Goal: Navigation & Orientation: Find specific page/section

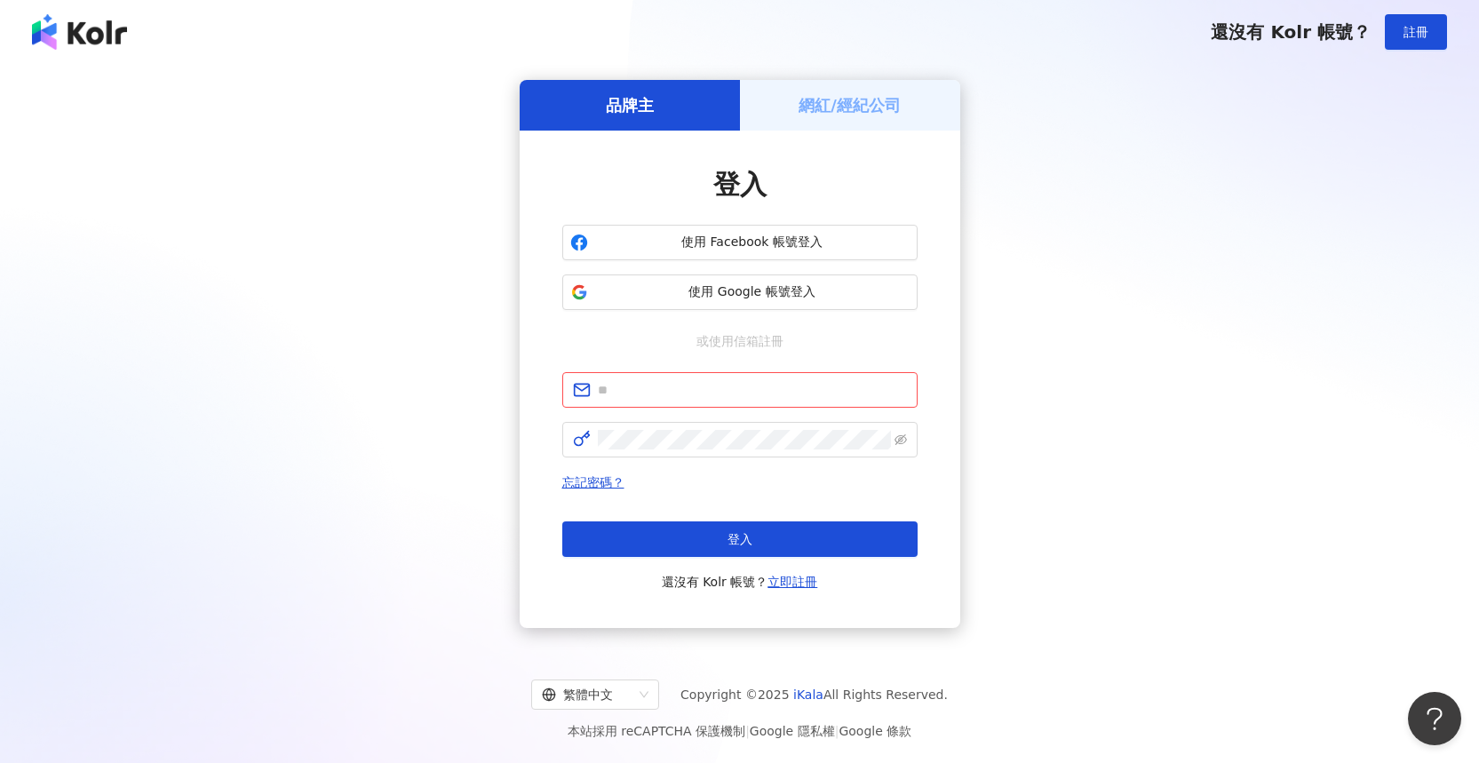
click at [855, 131] on div "登入 使用 Facebook 帳號登入 使用 Google 帳號登入 或使用信箱註冊 忘記密碼？ 登入 還沒有 Kolr 帳號？ 立即註冊" at bounding box center [740, 380] width 441 height 498
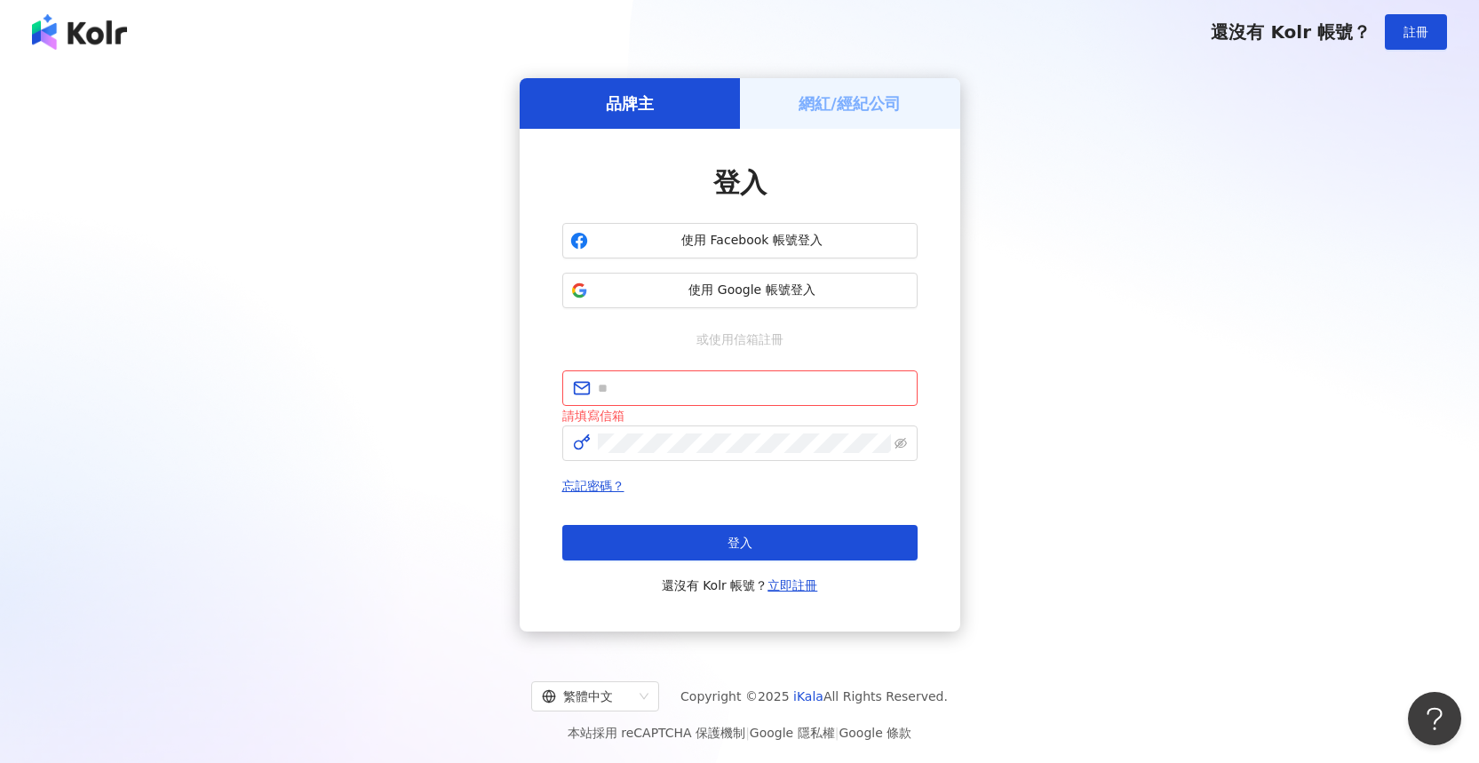
click at [874, 109] on h5 "網紅/經紀公司" at bounding box center [850, 103] width 102 height 22
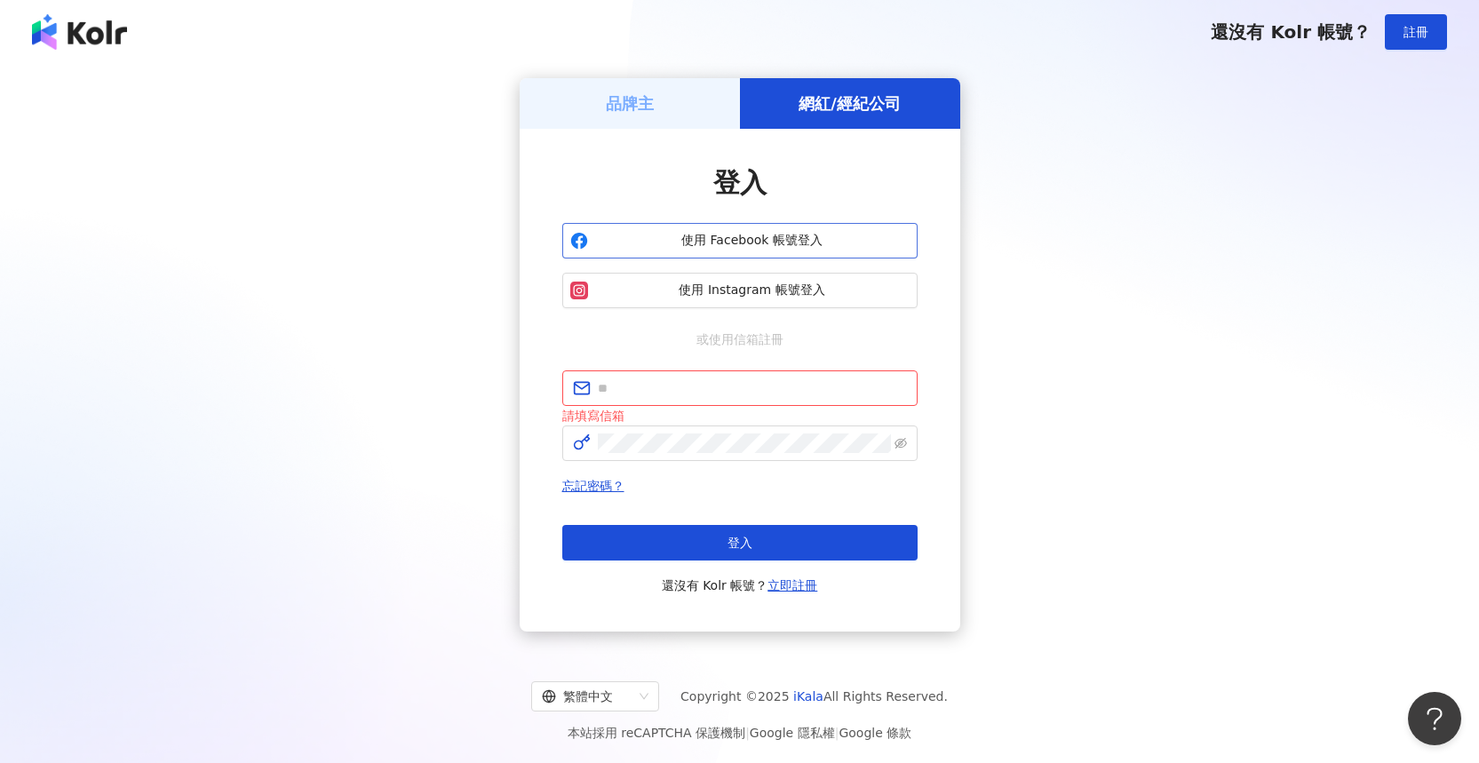
drag, startPoint x: 0, startPoint y: 0, endPoint x: 750, endPoint y: 227, distance: 783.4
click at [750, 227] on button "使用 Facebook 帳號登入" at bounding box center [739, 241] width 355 height 36
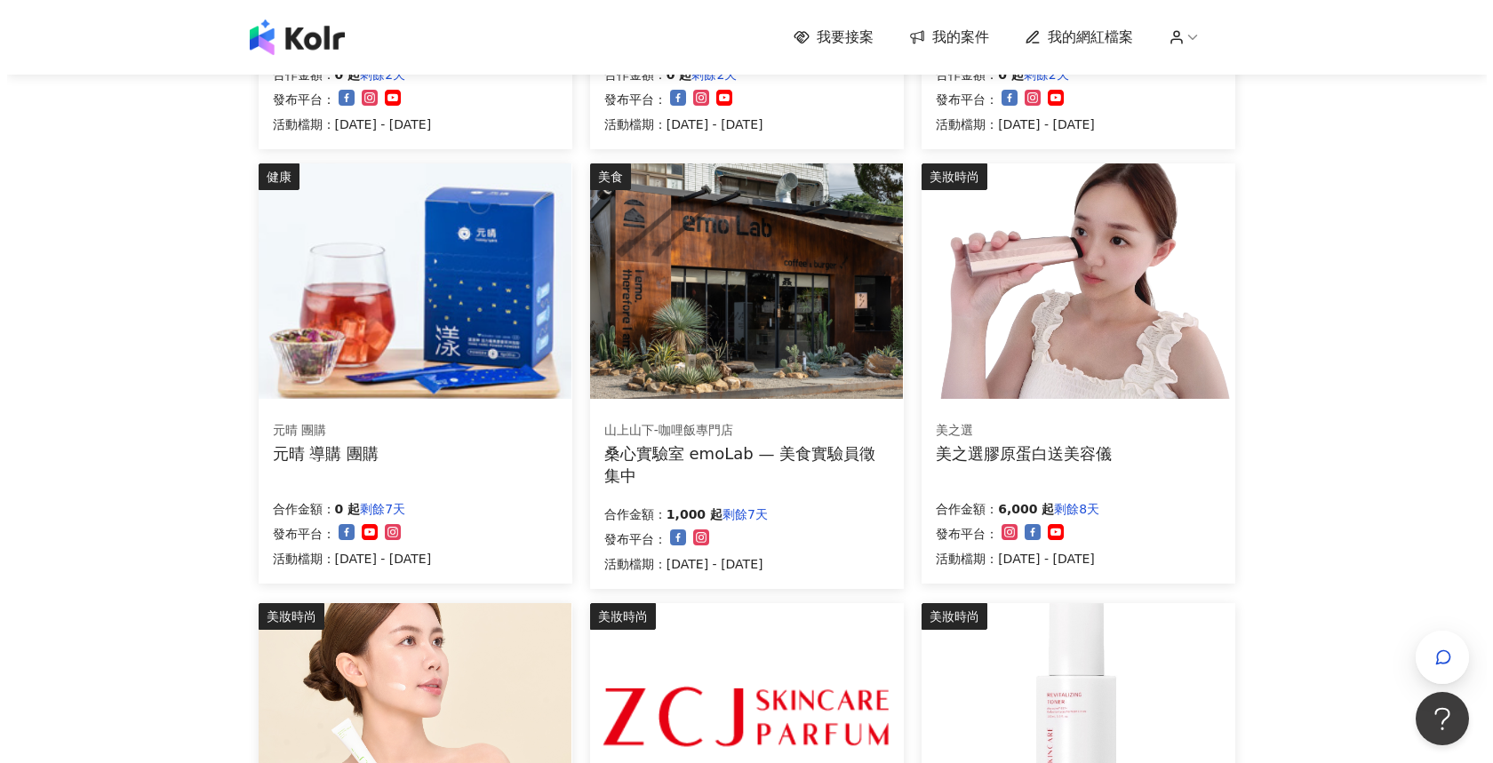
scroll to position [897, 0]
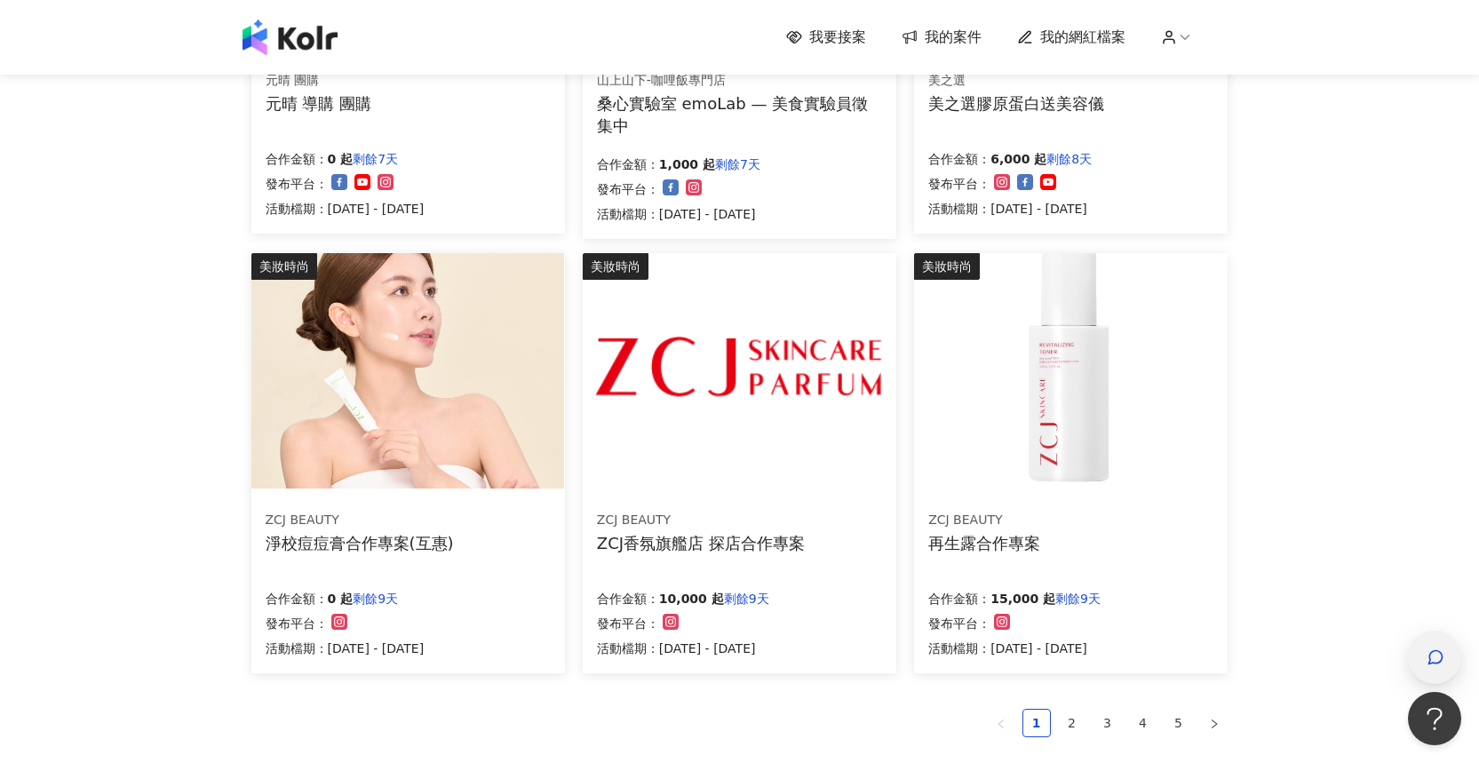
click at [1414, 641] on div "button" at bounding box center [1434, 657] width 53 height 53
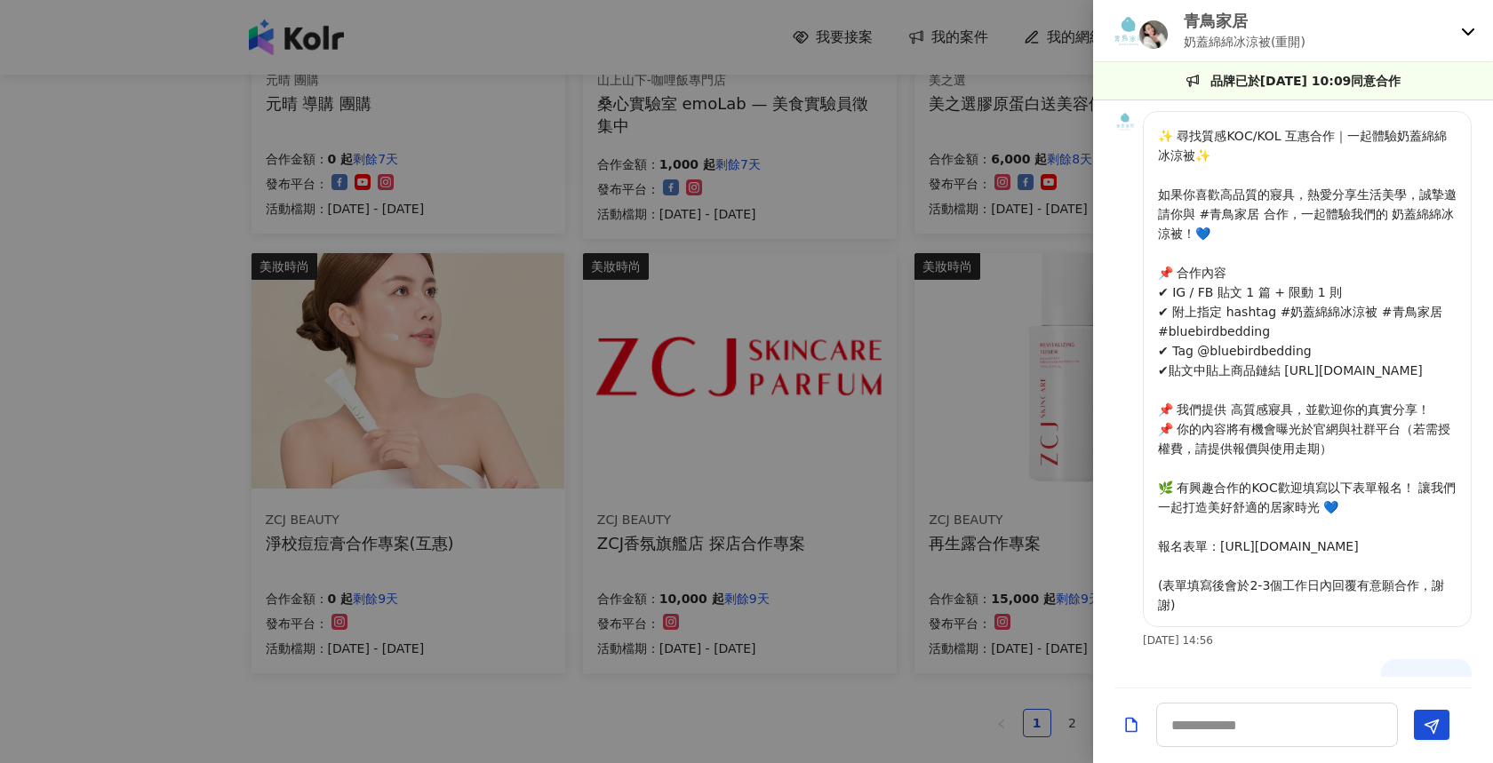
scroll to position [803, 0]
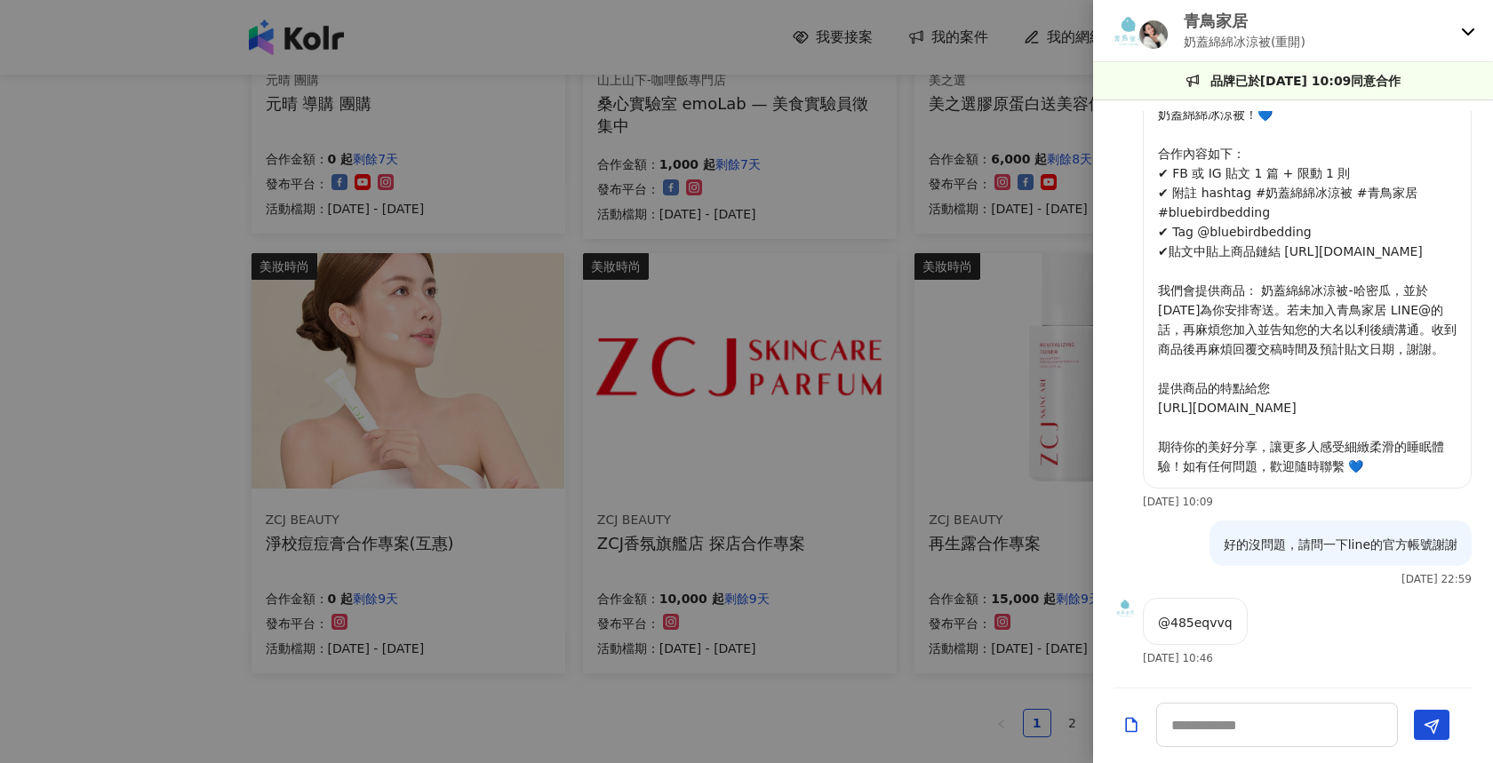
click at [1470, 35] on icon at bounding box center [1468, 31] width 14 height 14
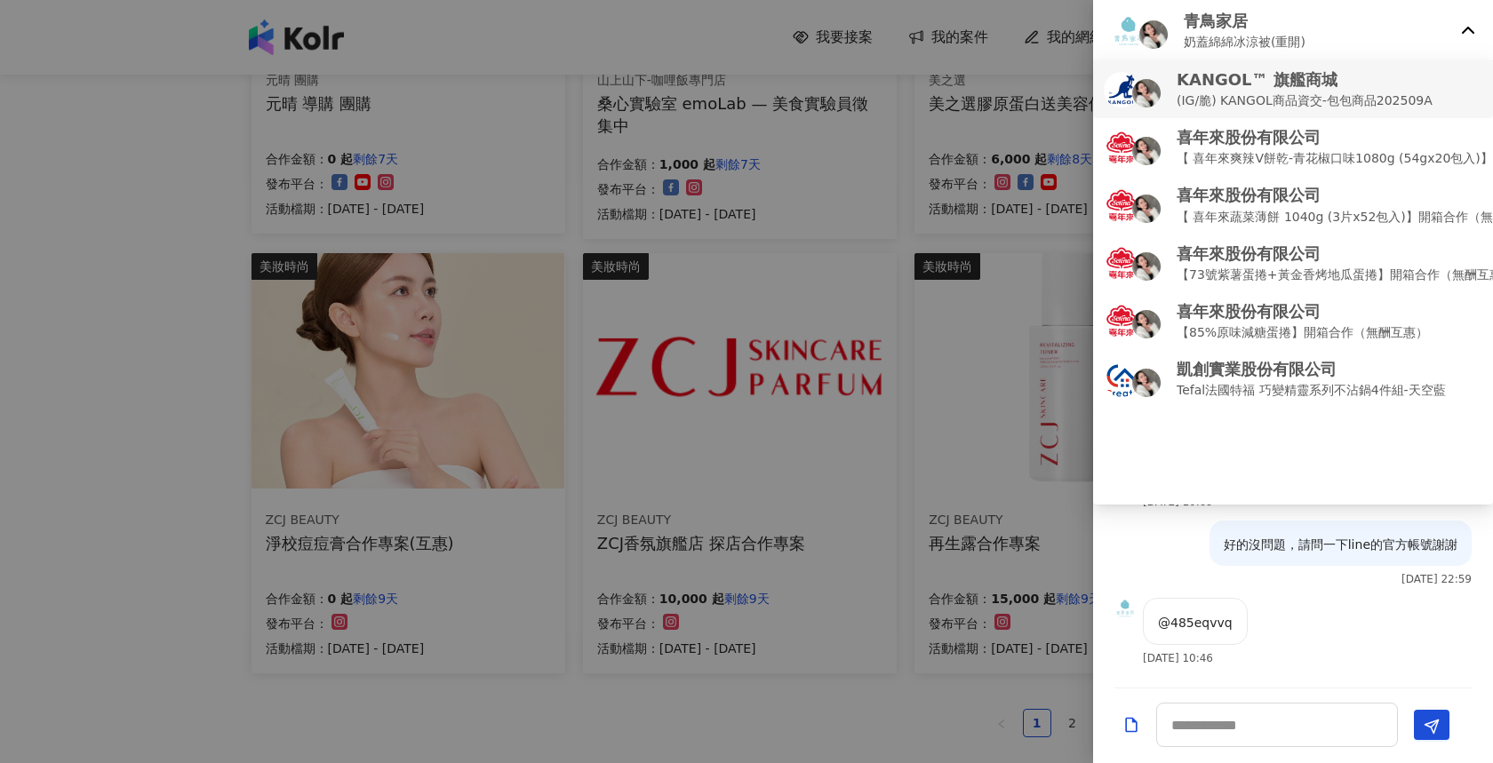
click at [1350, 72] on p "KANGOL™ 旗艦商城" at bounding box center [1304, 79] width 256 height 22
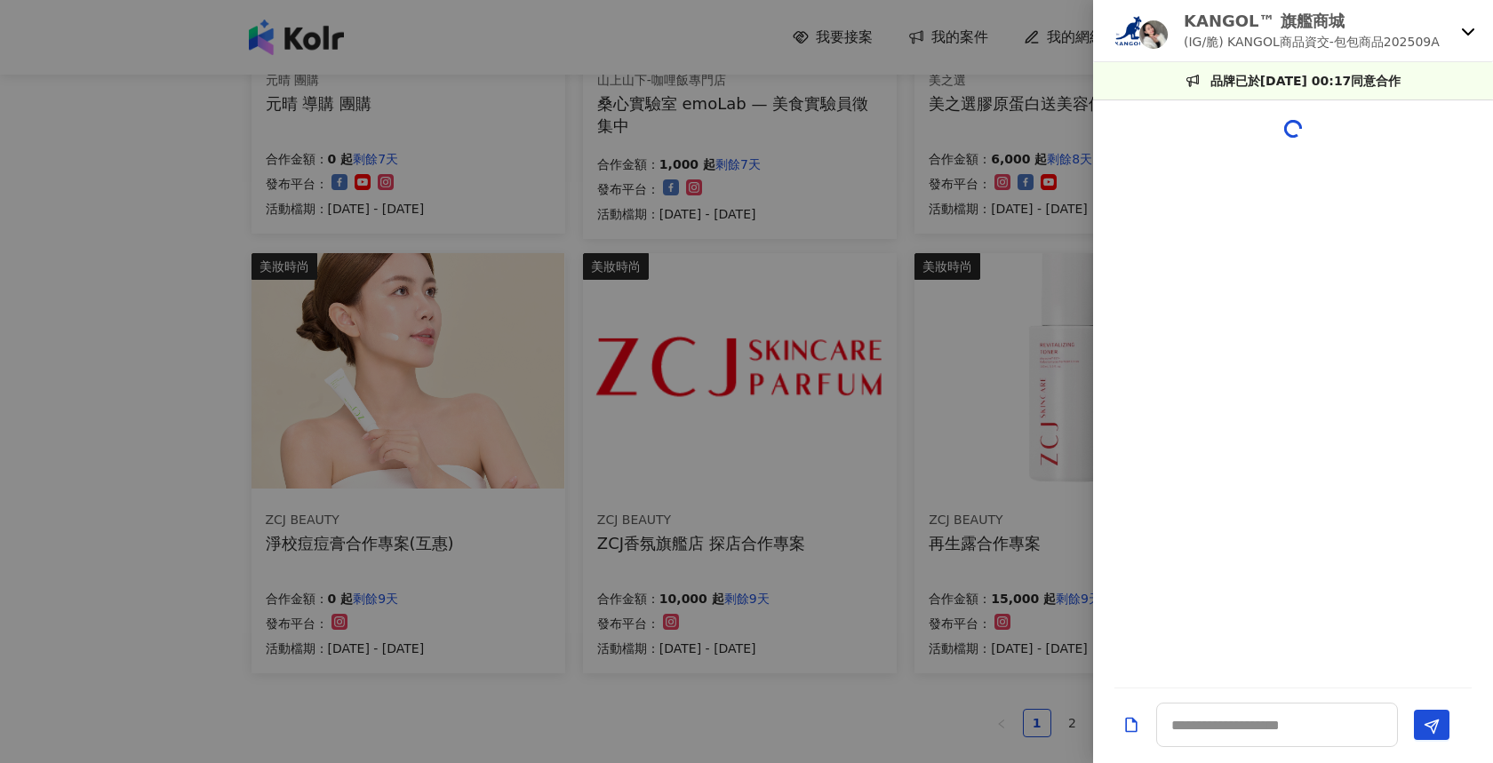
scroll to position [650, 0]
